Goal: Information Seeking & Learning: Learn about a topic

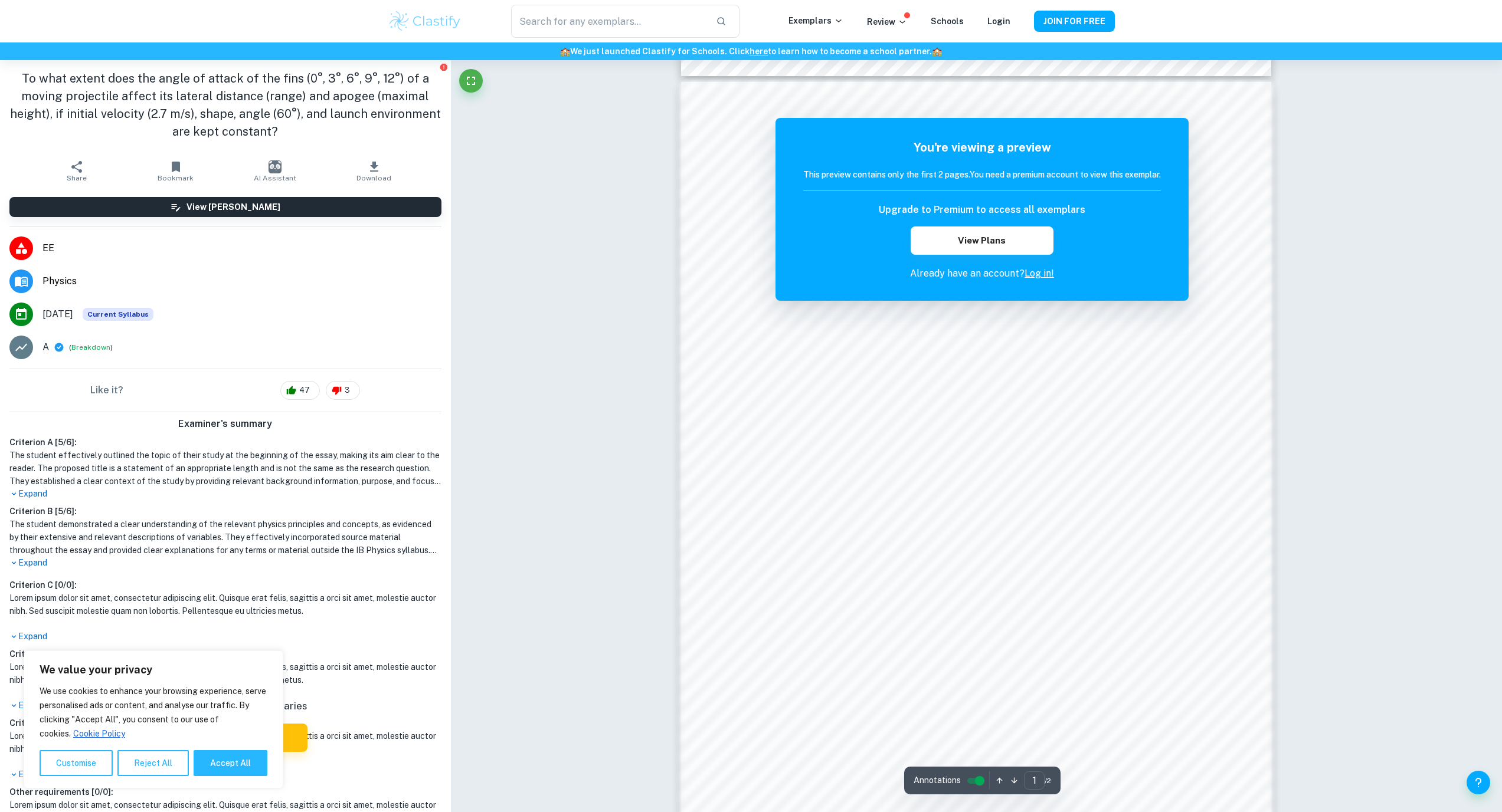
scroll to position [873, 0]
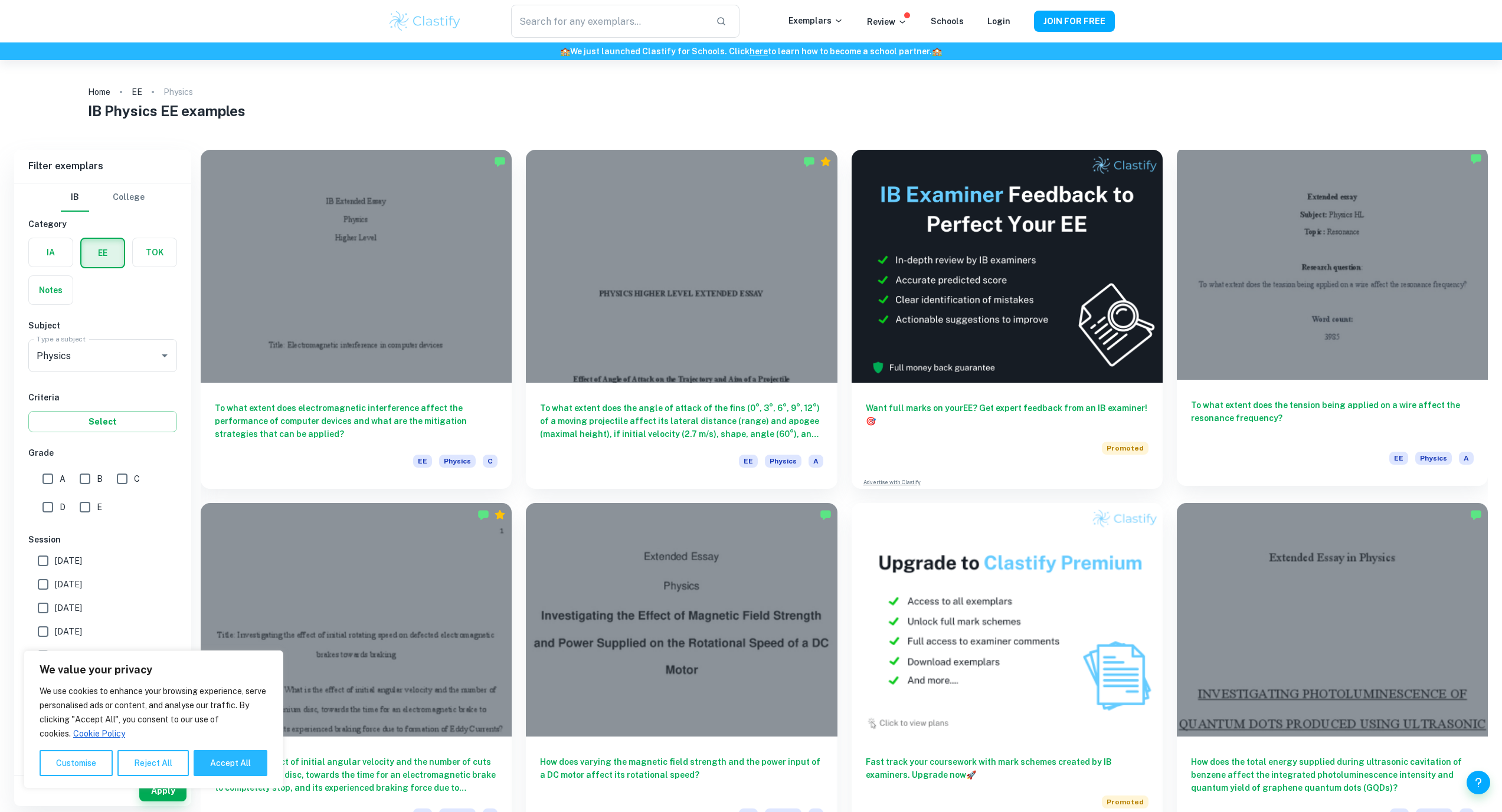
click at [1326, 331] on div at bounding box center [1332, 263] width 311 height 233
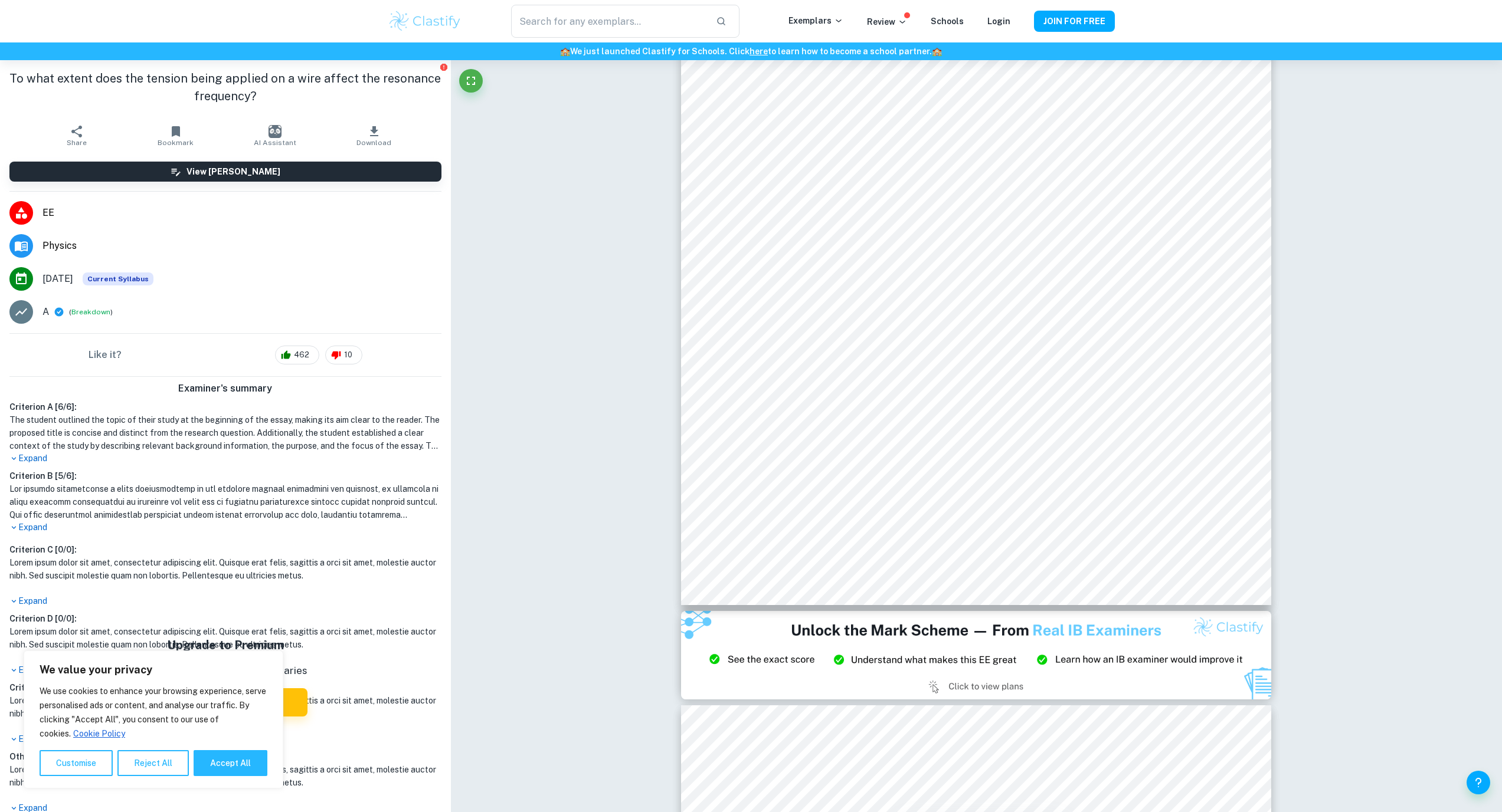
scroll to position [15011, 0]
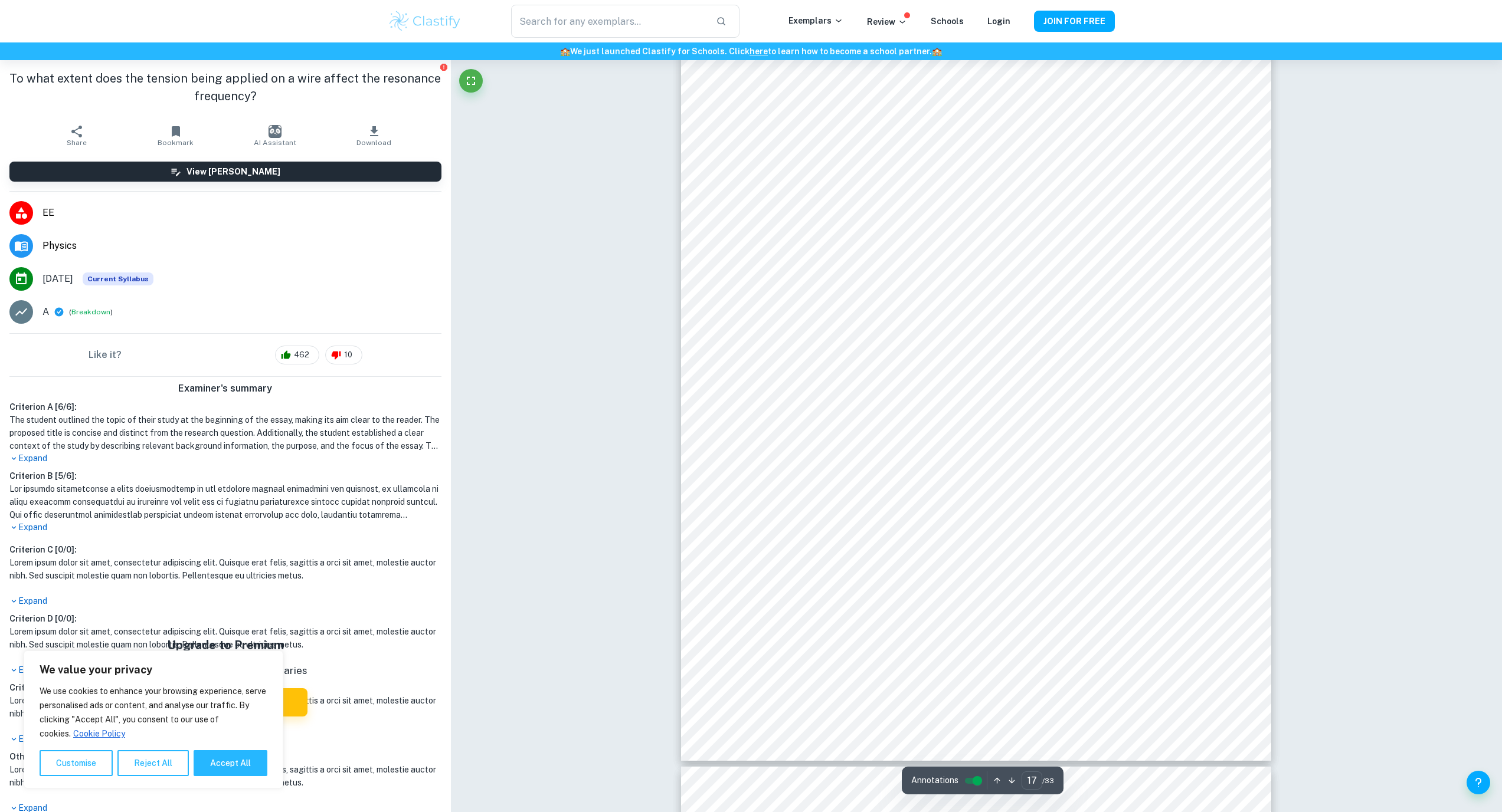
type input "16"
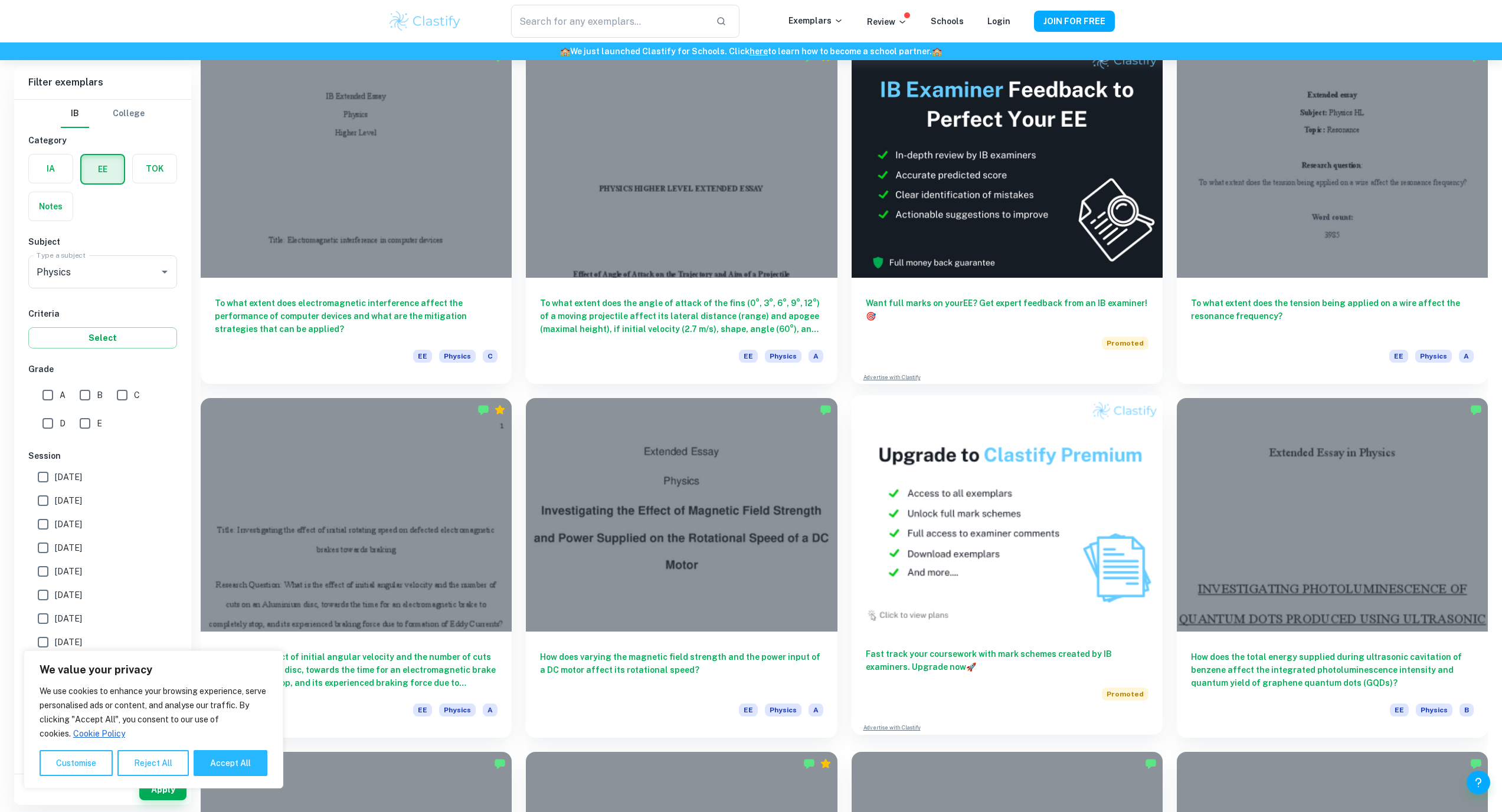
scroll to position [118, 0]
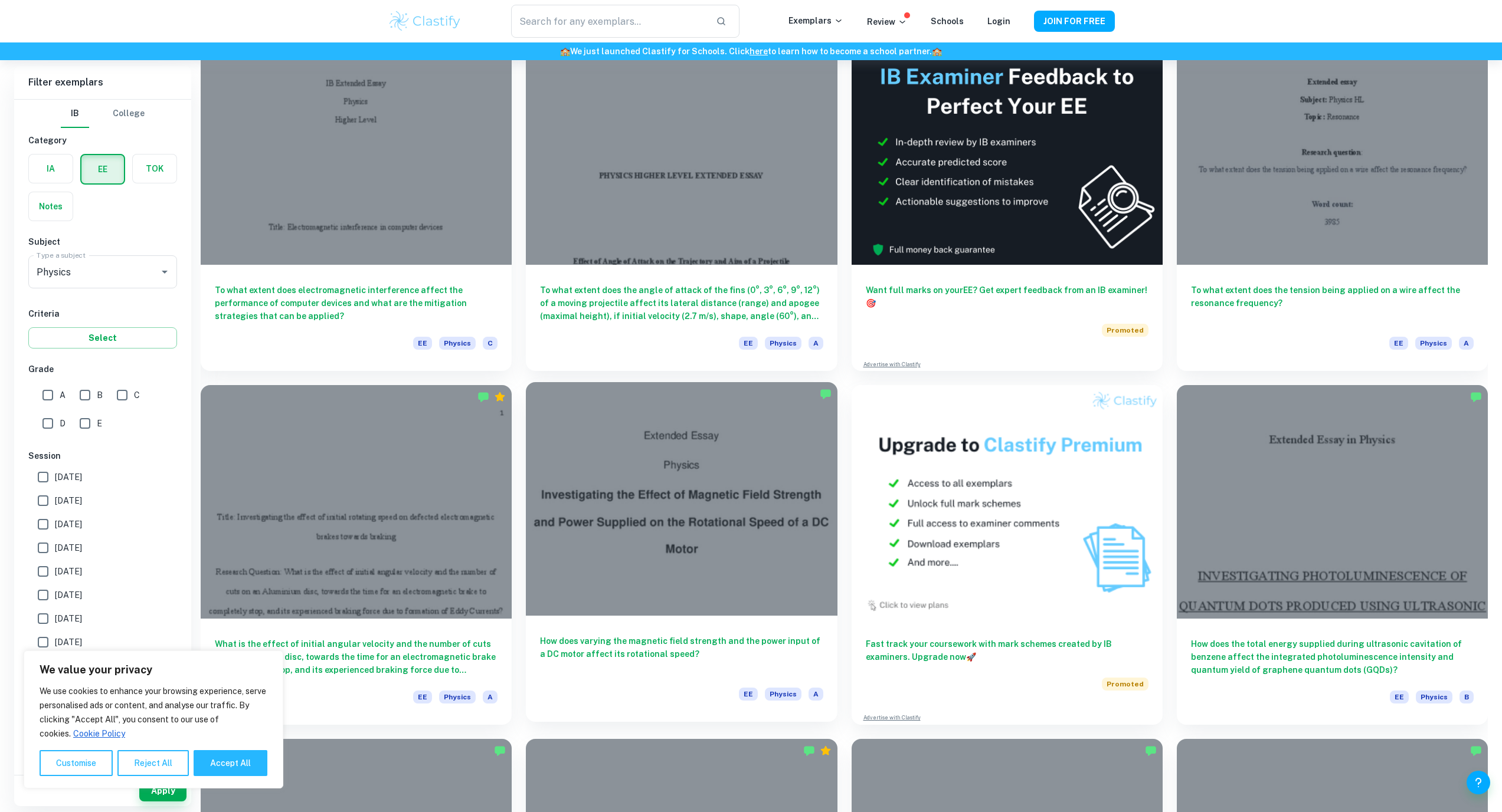
click at [788, 527] on div at bounding box center [681, 498] width 311 height 233
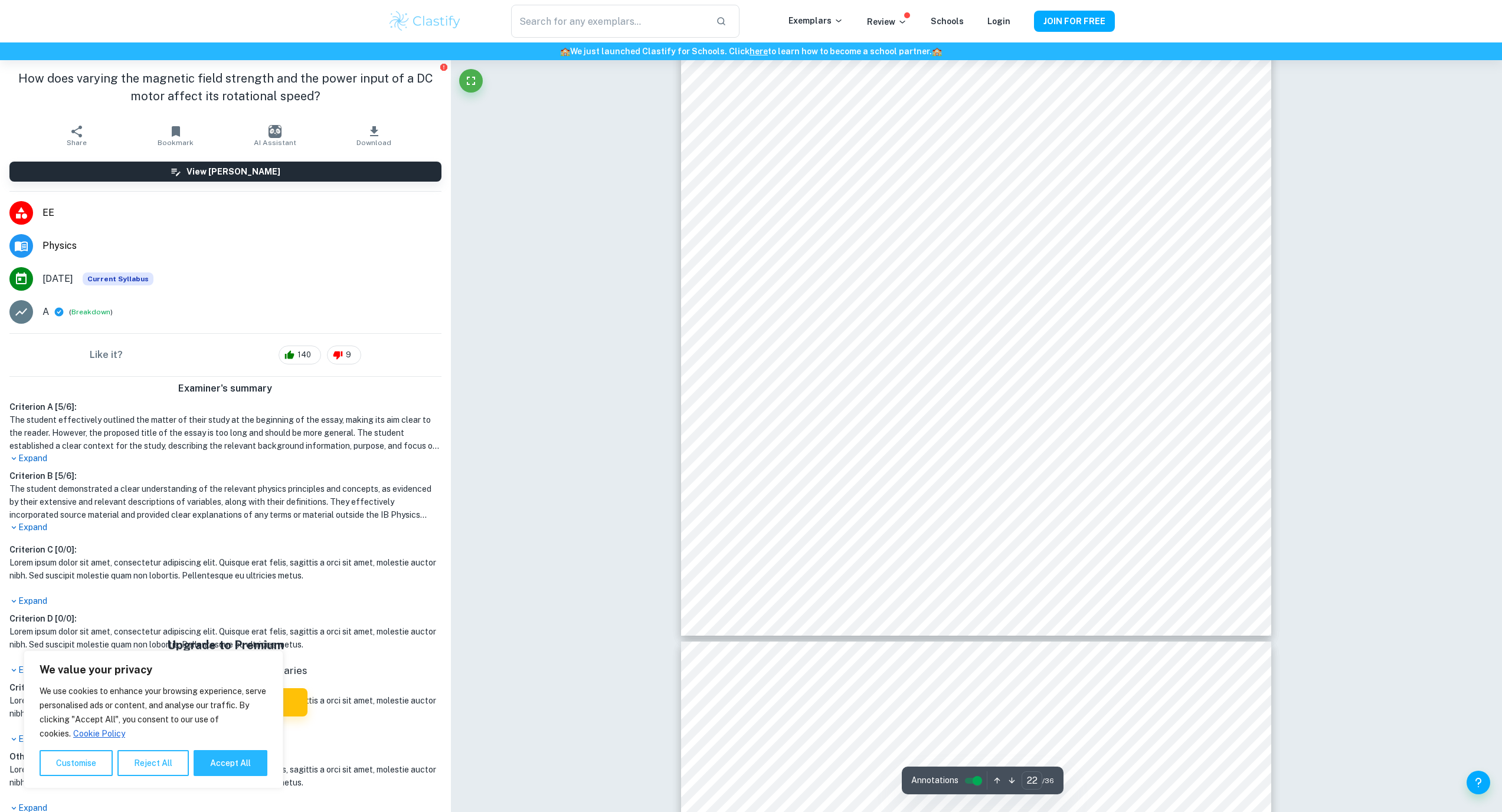
scroll to position [18118, 0]
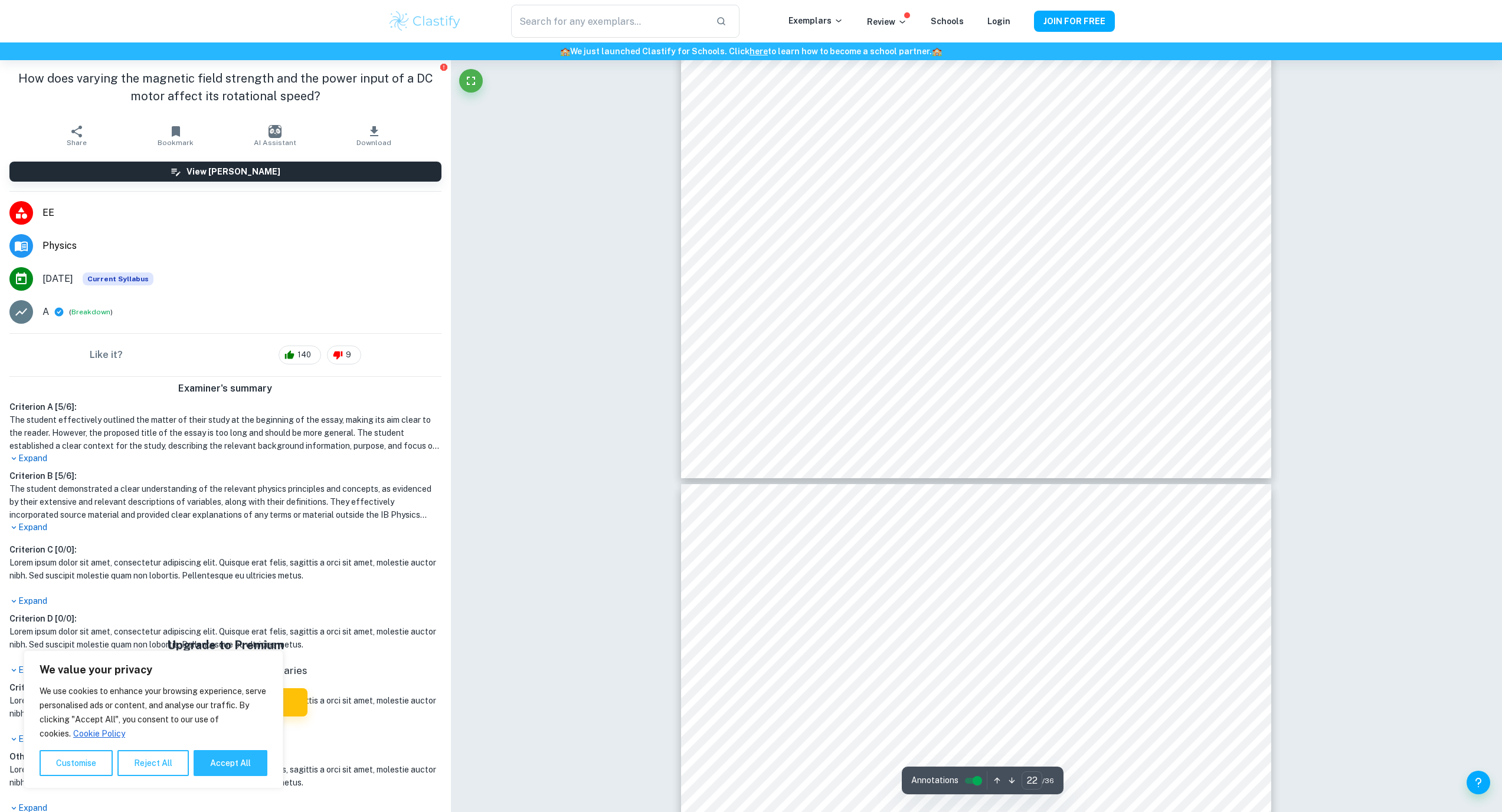
type input "23"
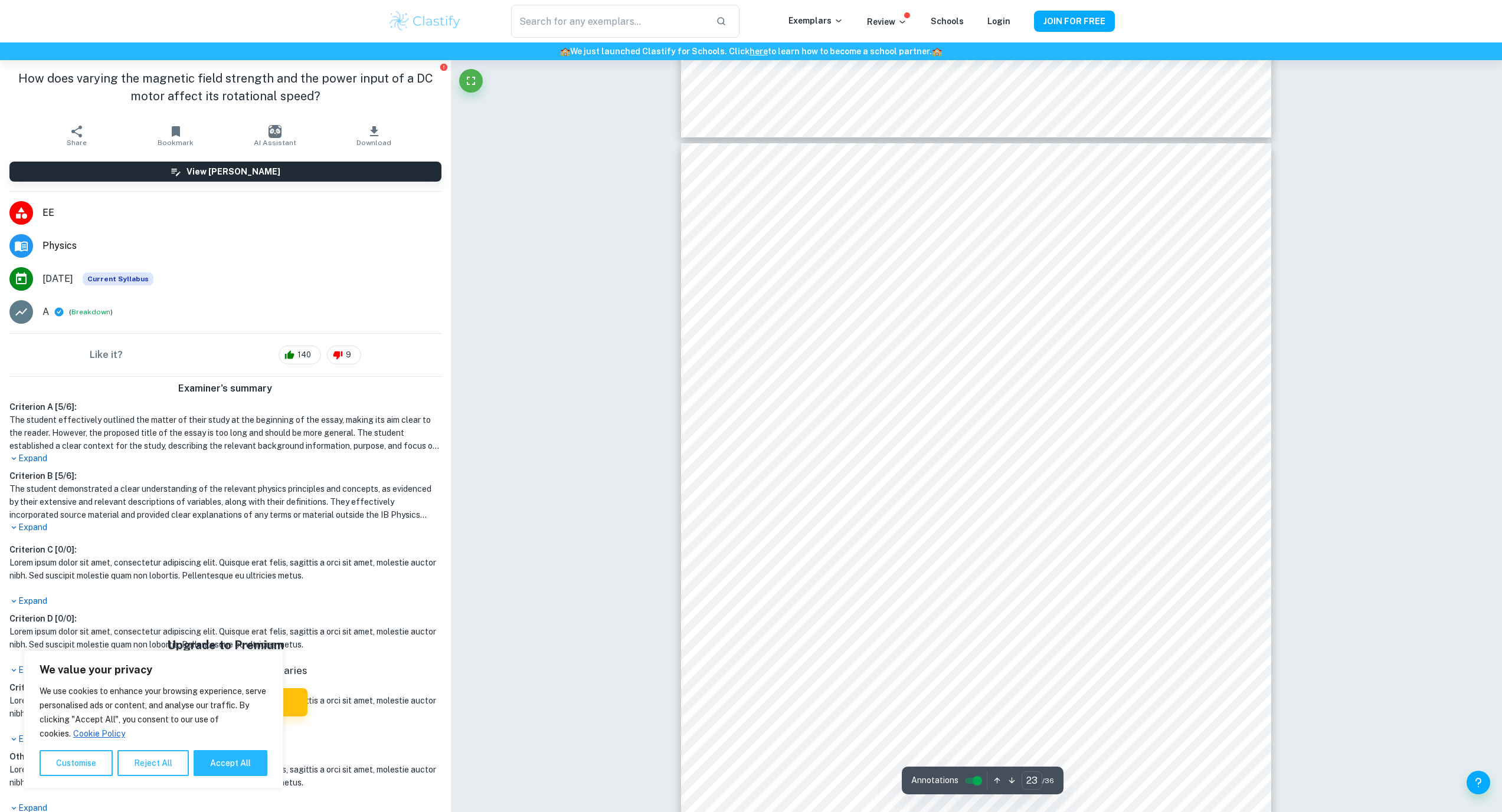
scroll to position [18461, 0]
